Goal: Transaction & Acquisition: Book appointment/travel/reservation

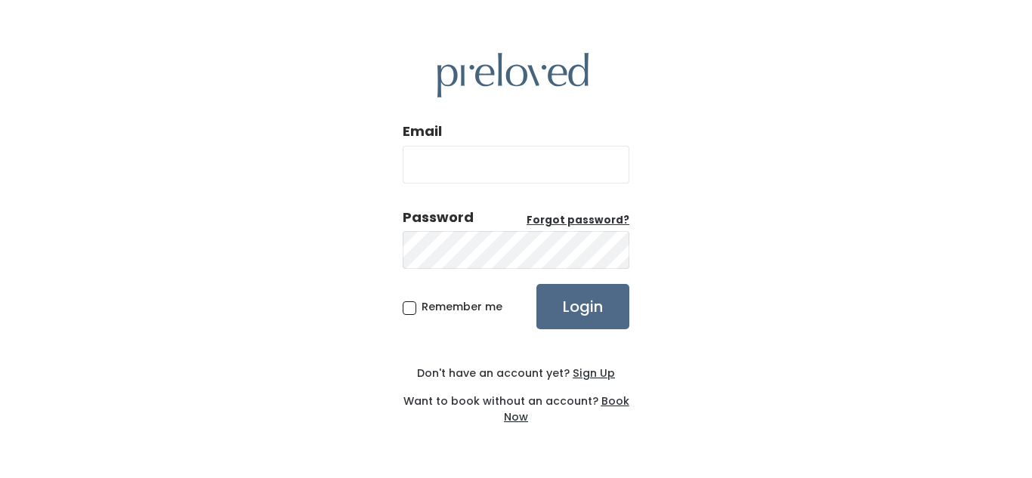
click at [1028, 253] on div "Email Password Forgot password? Remember me Login Don't have an account yet? Si…" at bounding box center [516, 239] width 1032 height 478
click at [483, 159] on input "Email" at bounding box center [516, 165] width 227 height 38
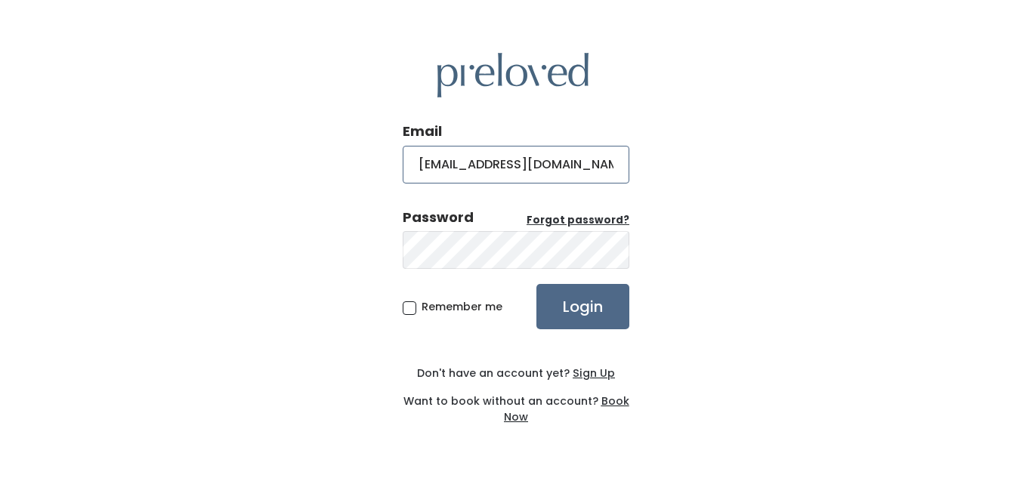
type input "lisaengberson@gmail.com"
click at [558, 301] on input "Login" at bounding box center [582, 306] width 93 height 45
click at [564, 304] on input "Login" at bounding box center [582, 306] width 93 height 45
click at [555, 314] on input "Login" at bounding box center [582, 306] width 93 height 45
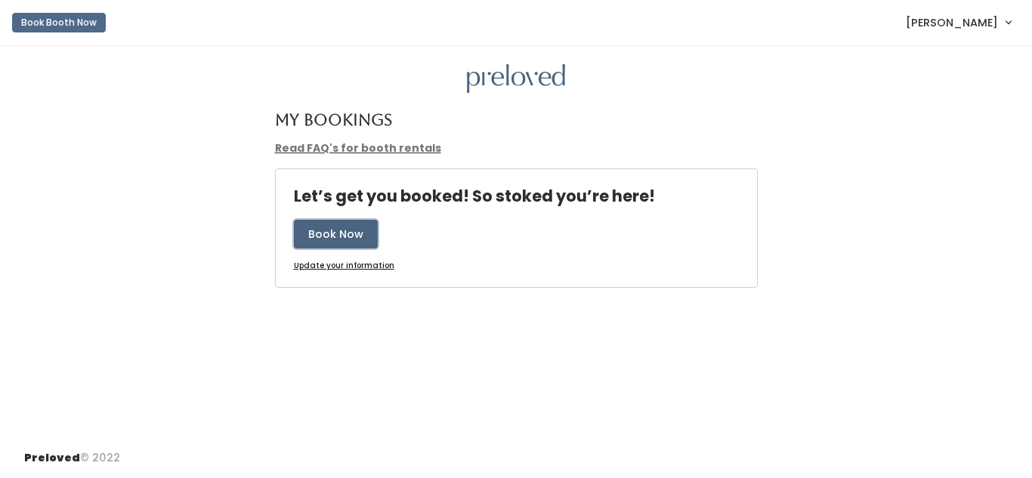
click at [345, 230] on button "Book Now" at bounding box center [336, 234] width 84 height 29
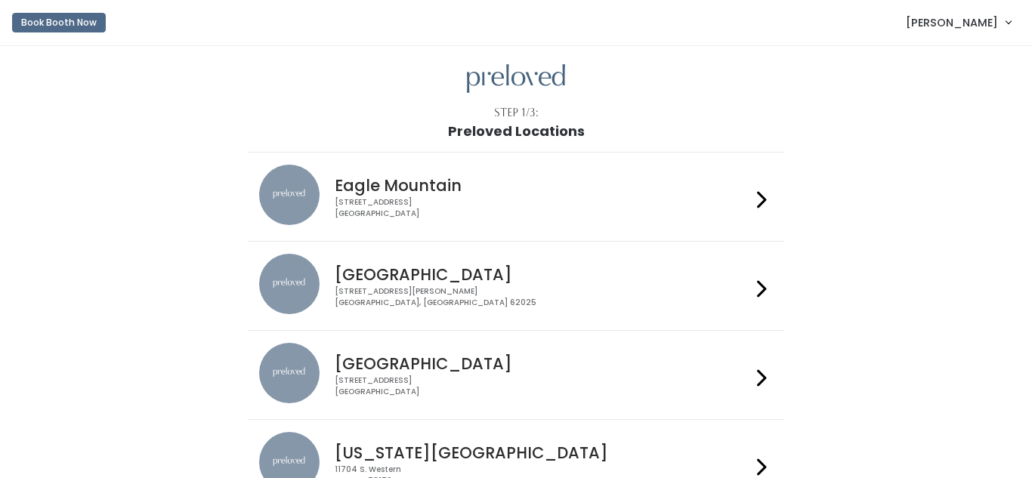
click at [362, 199] on div "4342 E Pony Express Pkwy Suite 200 Eagle Mountain, UT 84005" at bounding box center [543, 208] width 416 height 22
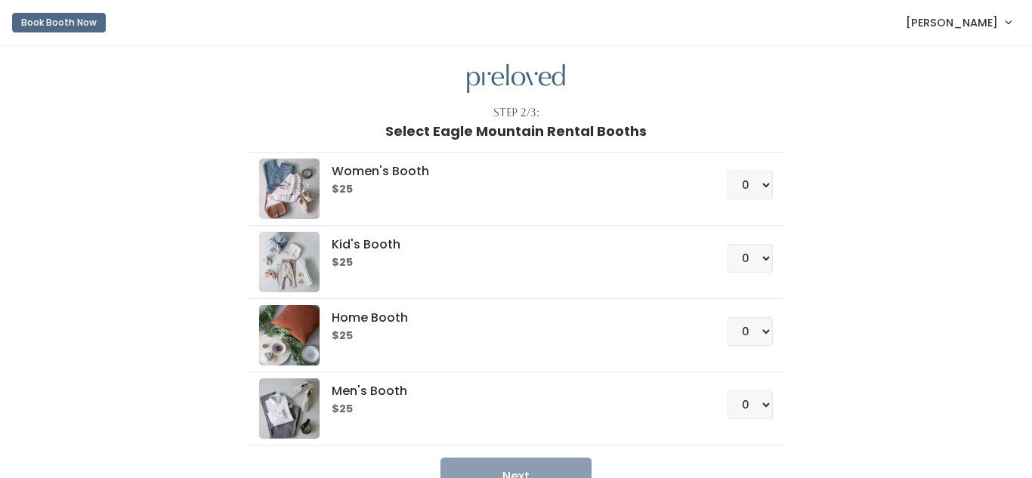
click at [362, 199] on div "Women's Booth $25 0 1 2 3 4" at bounding box center [515, 189] width 513 height 60
click at [767, 184] on select "0 1 2 3 4" at bounding box center [750, 185] width 45 height 29
select select "1"
click at [730, 171] on select "0 1 2 3 4" at bounding box center [750, 185] width 45 height 29
click at [482, 469] on button "Next" at bounding box center [515, 477] width 151 height 38
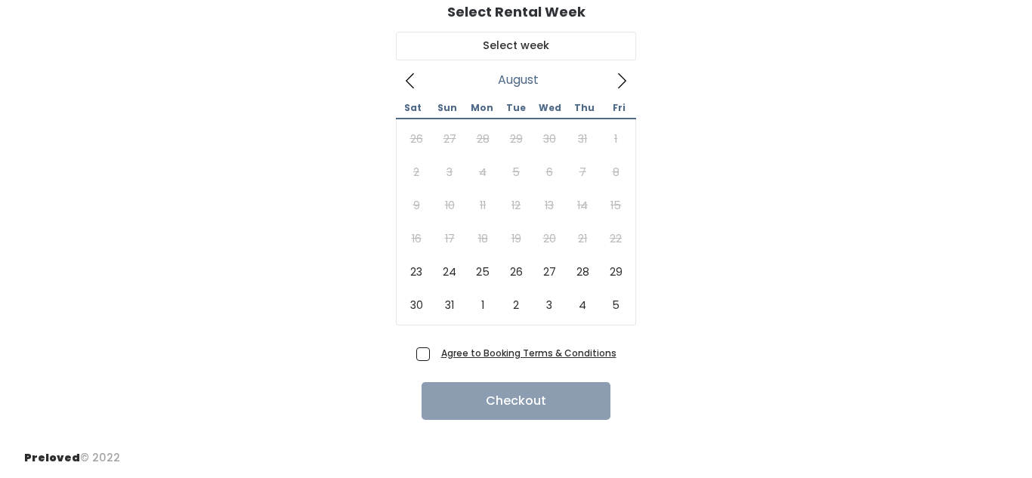
scroll to position [117, 0]
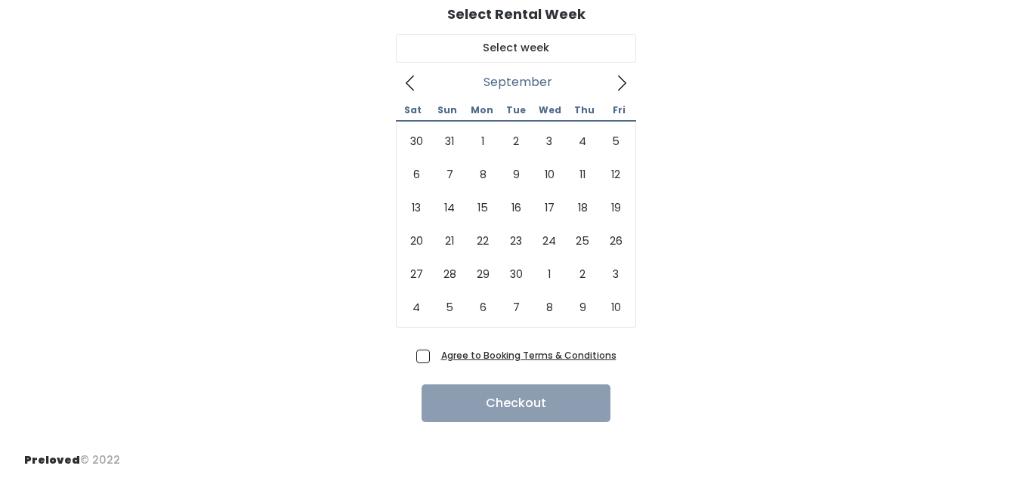
click at [625, 84] on icon at bounding box center [622, 83] width 17 height 17
click at [410, 82] on icon at bounding box center [410, 83] width 17 height 17
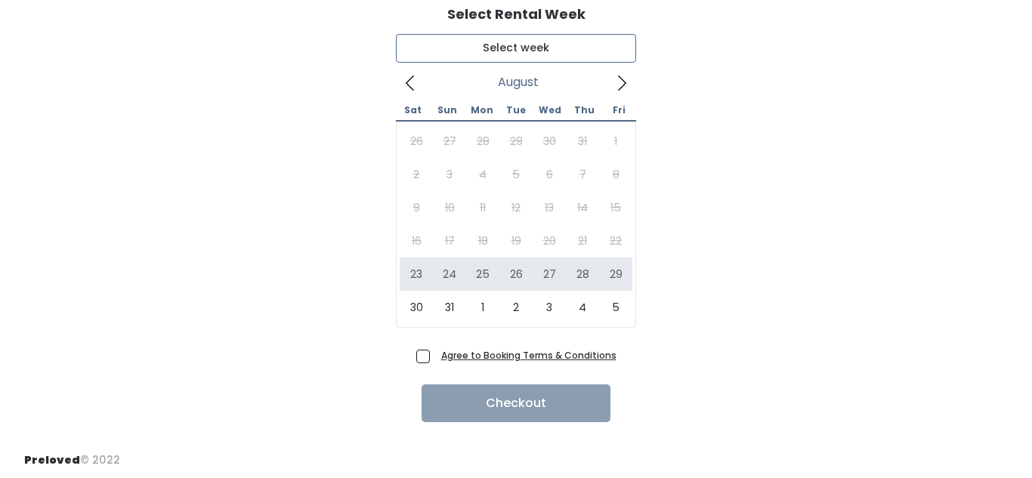
type input "[DATE] to [DATE]"
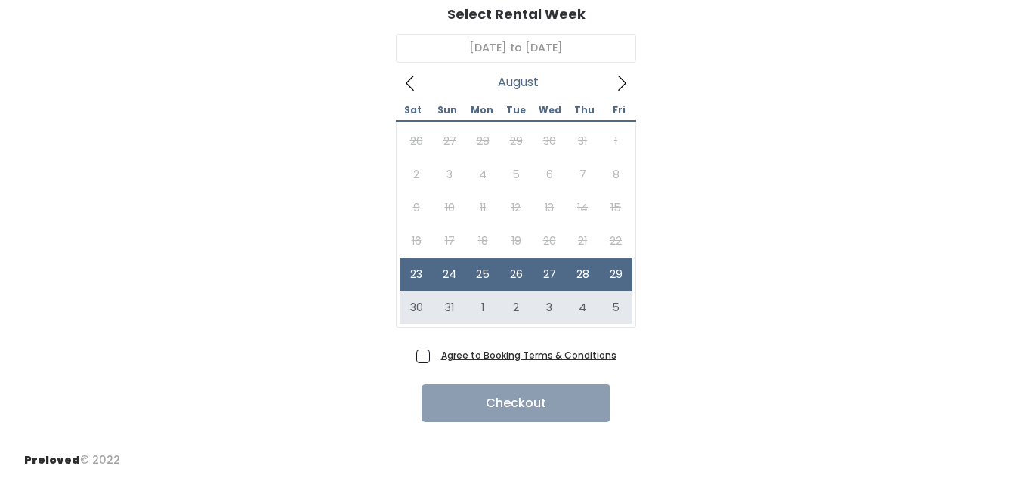
click at [549, 357] on u "Agree to Booking Terms & Conditions" at bounding box center [528, 355] width 175 height 13
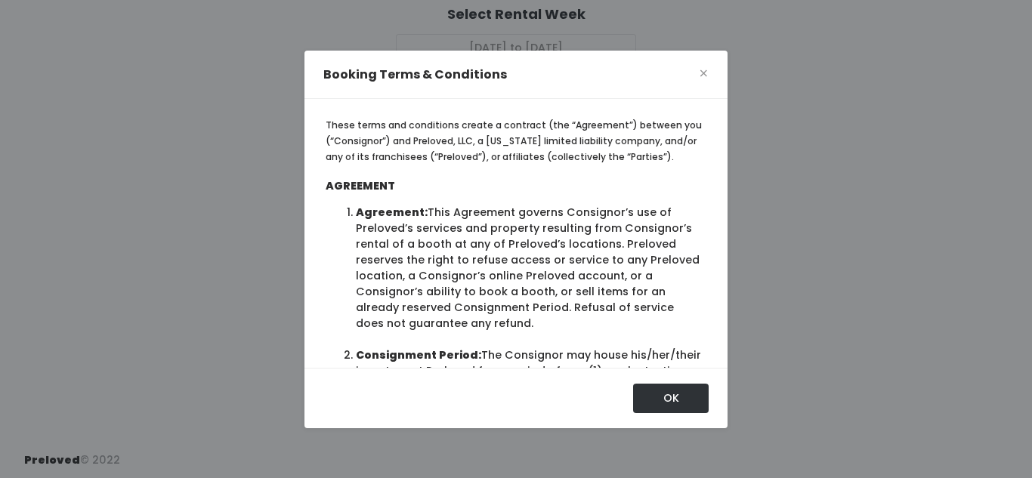
scroll to position [9, 0]
